Goal: Complete application form: Complete application form

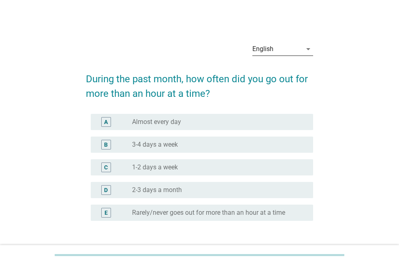
click at [306, 51] on icon "arrow_drop_down" at bounding box center [309, 49] width 10 height 10
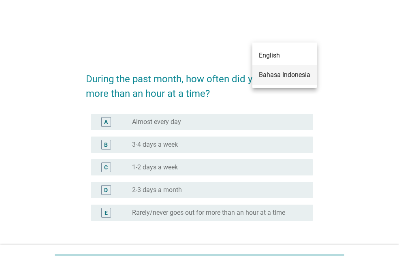
click at [304, 76] on div "Bahasa Indonesia" at bounding box center [284, 75] width 51 height 10
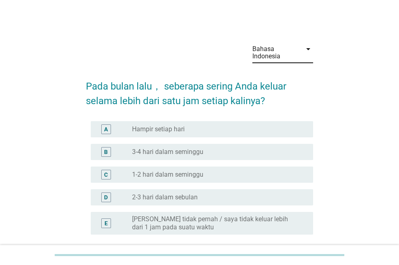
click at [239, 174] on div "radio_button_unchecked 1-2 hari dalam seminggu" at bounding box center [216, 175] width 168 height 8
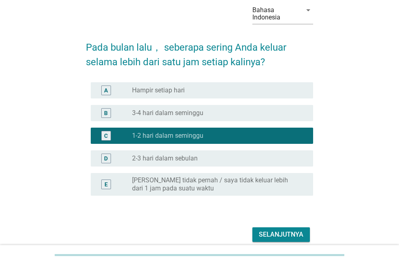
scroll to position [74, 0]
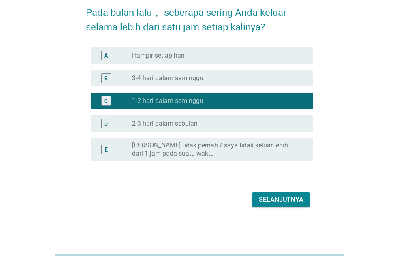
click at [285, 204] on div "Selanjutnya" at bounding box center [281, 200] width 45 height 10
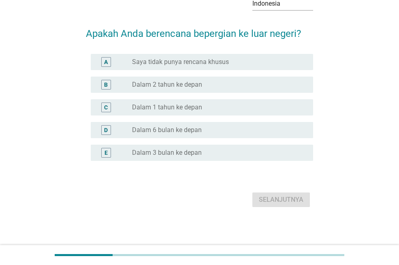
scroll to position [0, 0]
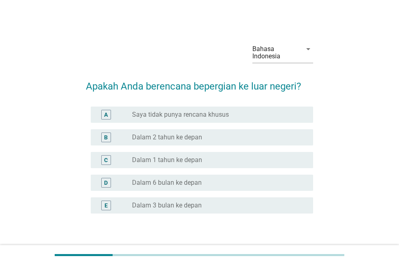
click at [234, 113] on div "radio_button_unchecked Saya tidak punya rencana khusus" at bounding box center [216, 115] width 168 height 8
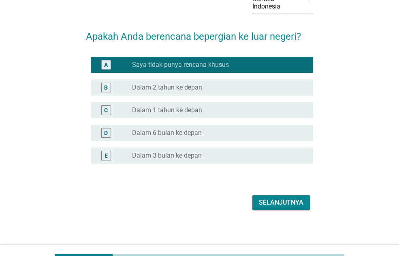
scroll to position [53, 0]
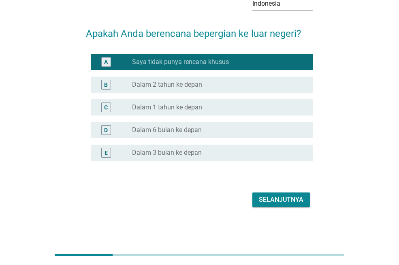
click at [292, 198] on div "Selanjutnya" at bounding box center [281, 200] width 45 height 10
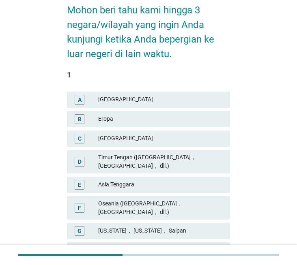
scroll to position [122, 0]
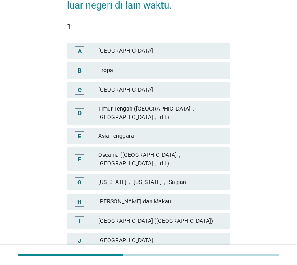
click at [178, 113] on div "Timur Tengah ([GEOGRAPHIC_DATA]， [GEOGRAPHIC_DATA]， dll.)" at bounding box center [160, 113] width 125 height 17
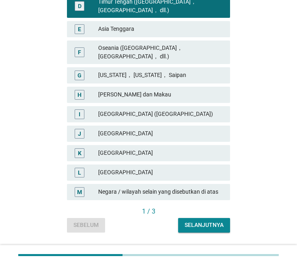
scroll to position [241, 0]
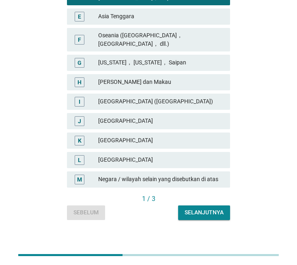
click at [220, 206] on button "Selanjutnya" at bounding box center [204, 213] width 52 height 15
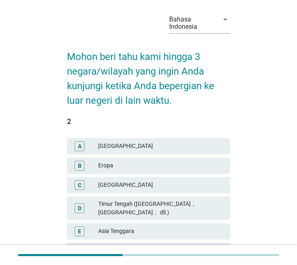
scroll to position [41, 0]
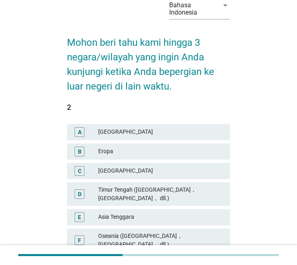
click at [176, 188] on div "Timur Tengah ([GEOGRAPHIC_DATA]， [GEOGRAPHIC_DATA]， dll.)" at bounding box center [160, 194] width 125 height 17
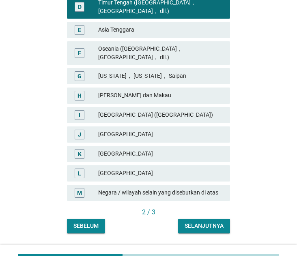
scroll to position [241, 0]
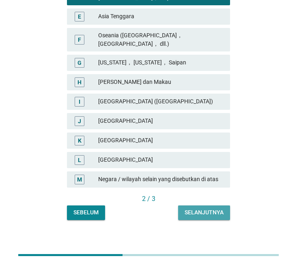
click at [205, 208] on div "Selanjutnya" at bounding box center [203, 212] width 39 height 9
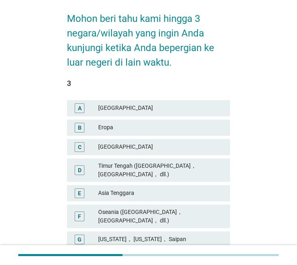
scroll to position [162, 0]
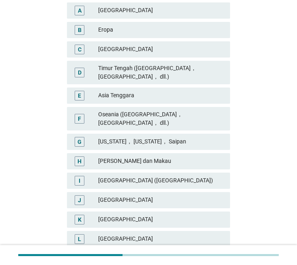
click at [134, 73] on div "Timur Tengah ([GEOGRAPHIC_DATA]， [GEOGRAPHIC_DATA]， dll.)" at bounding box center [160, 72] width 125 height 17
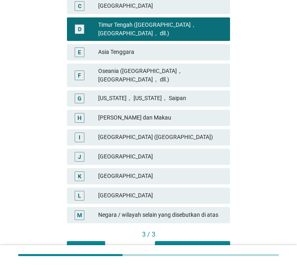
scroll to position [241, 0]
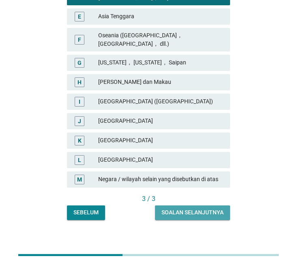
click at [216, 206] on button "Soalan selanjutnya" at bounding box center [192, 213] width 75 height 15
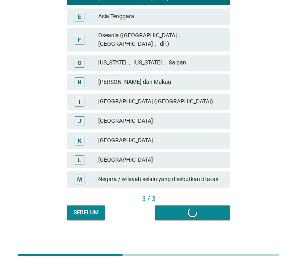
scroll to position [0, 0]
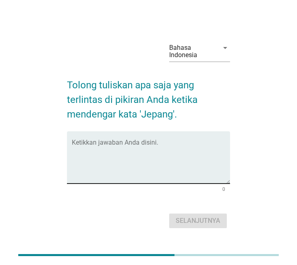
click at [141, 136] on div "Ketikkan jawaban Anda disini." at bounding box center [151, 157] width 159 height 52
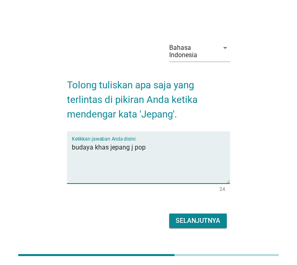
type textarea "budaya khas jepang j pop"
click at [193, 216] on div "Selanjutnya" at bounding box center [198, 221] width 45 height 10
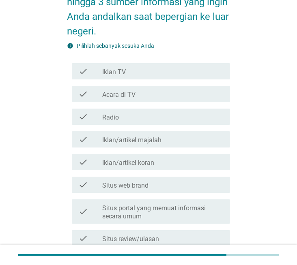
scroll to position [122, 0]
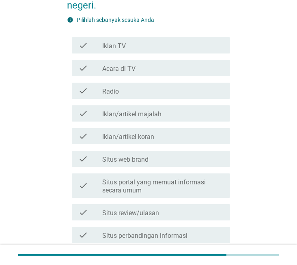
click at [166, 162] on div "check_box_outline_blank Situs web brand" at bounding box center [162, 159] width 121 height 10
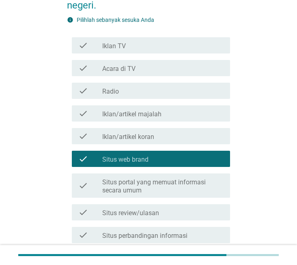
click at [189, 186] on label "Situs portal yang memuat informasi secara umum" at bounding box center [162, 186] width 121 height 16
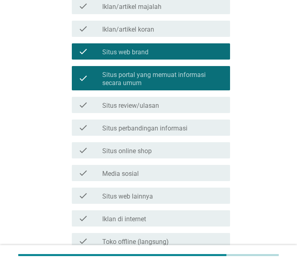
scroll to position [243, 0]
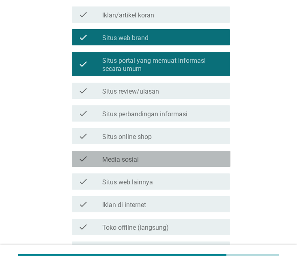
click at [171, 158] on div "check_box_outline_blank Media sosial" at bounding box center [162, 159] width 121 height 10
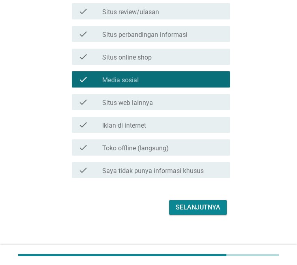
scroll to position [327, 0]
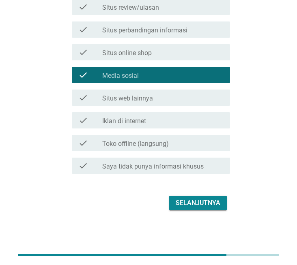
click at [199, 197] on button "Selanjutnya" at bounding box center [198, 203] width 58 height 15
